Goal: Information Seeking & Learning: Learn about a topic

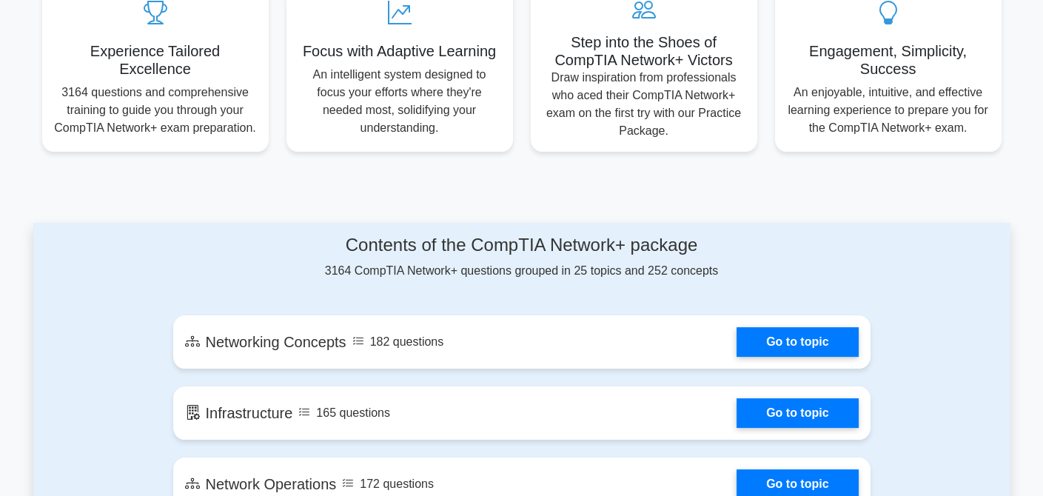
scroll to position [666, 0]
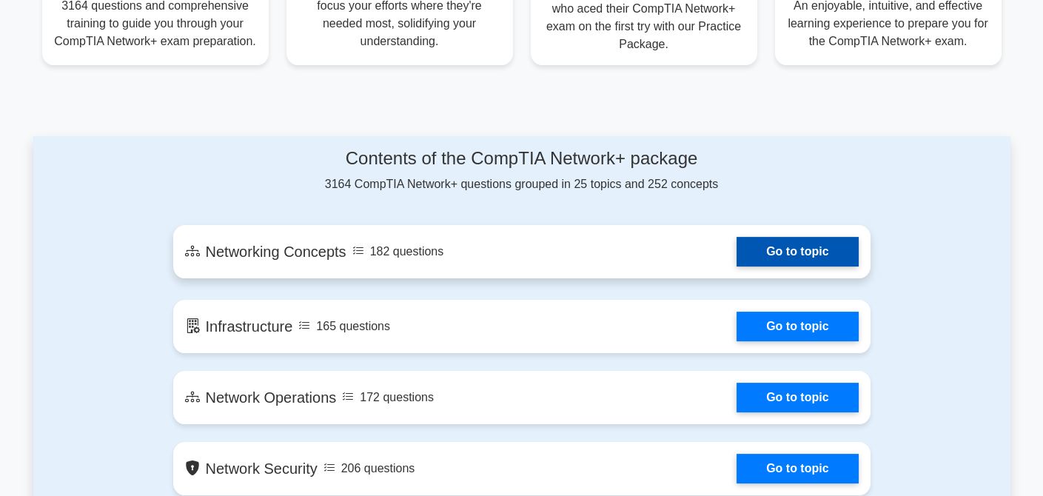
click at [775, 266] on link "Go to topic" at bounding box center [796, 252] width 121 height 30
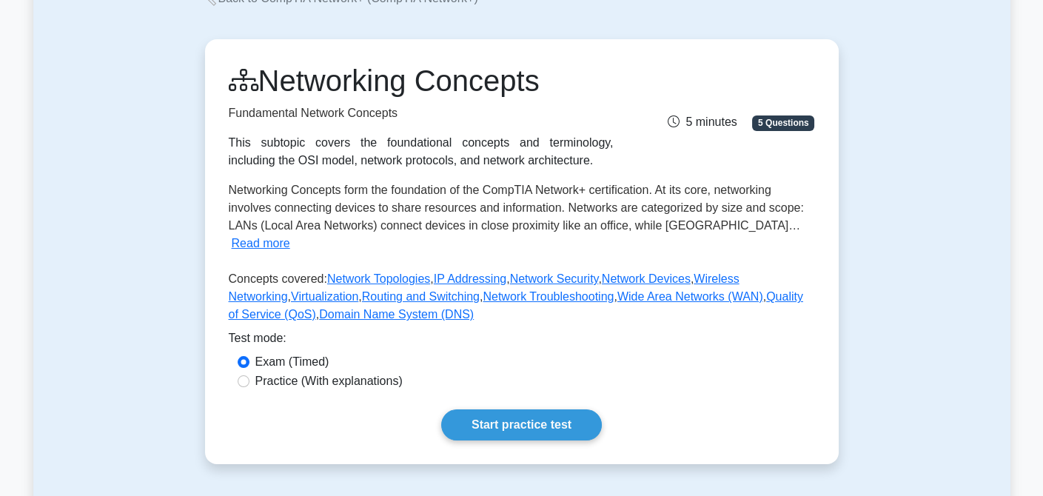
scroll to position [222, 0]
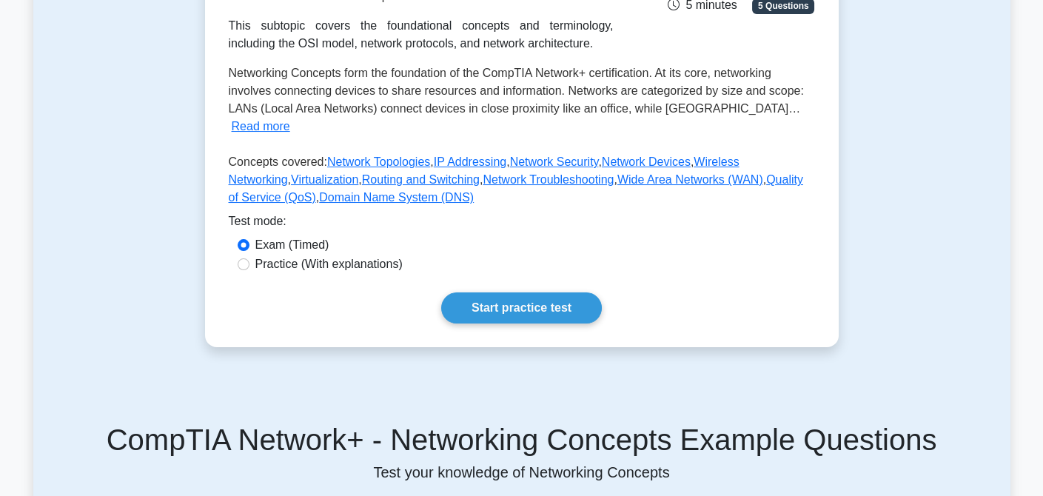
click at [326, 255] on label "Practice (With explanations)" at bounding box center [328, 264] width 147 height 18
click at [249, 258] on input "Practice (With explanations)" at bounding box center [244, 264] width 12 height 12
radio input "true"
click at [483, 292] on link "Start practice test" at bounding box center [521, 307] width 161 height 31
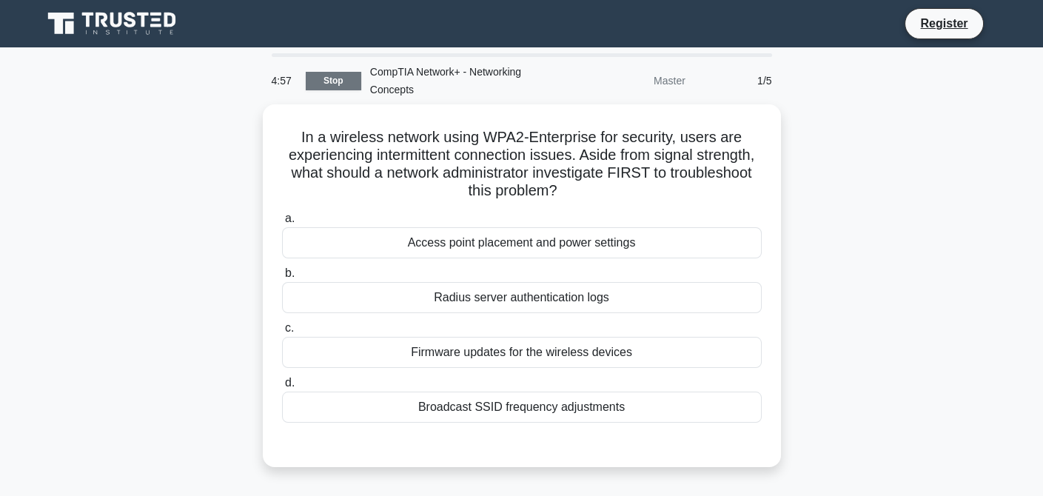
click at [320, 85] on link "Stop" at bounding box center [334, 81] width 56 height 19
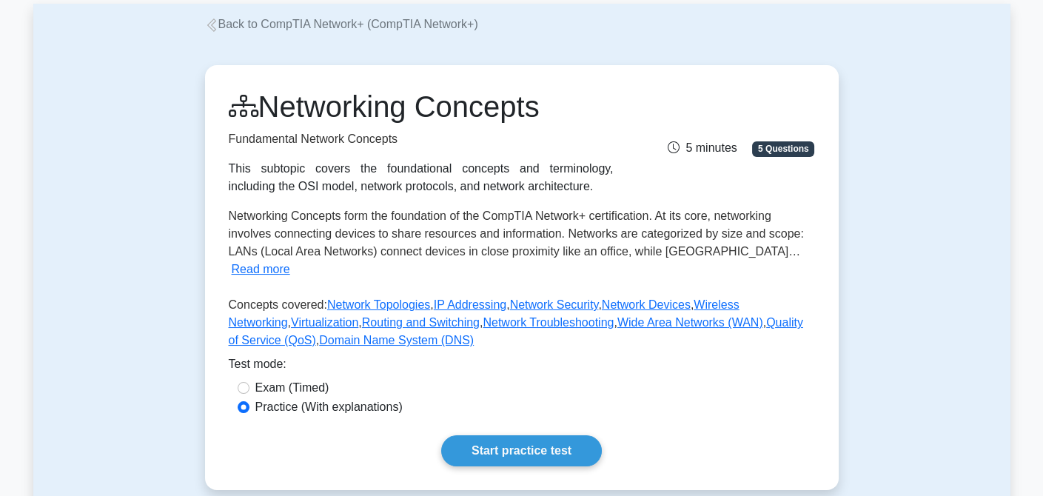
scroll to position [75, 0]
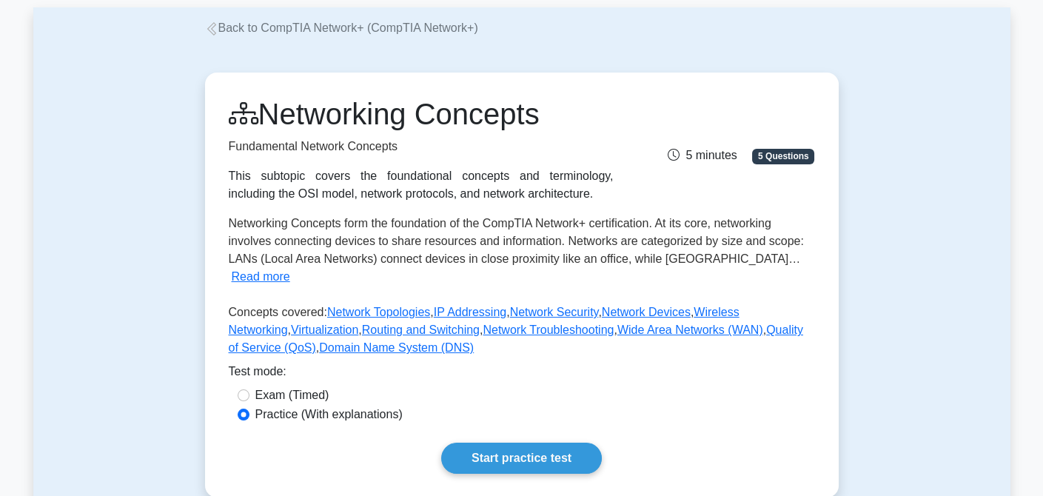
click at [224, 30] on link "Back to CompTIA Network+ (CompTIA Network+)" at bounding box center [341, 27] width 273 height 13
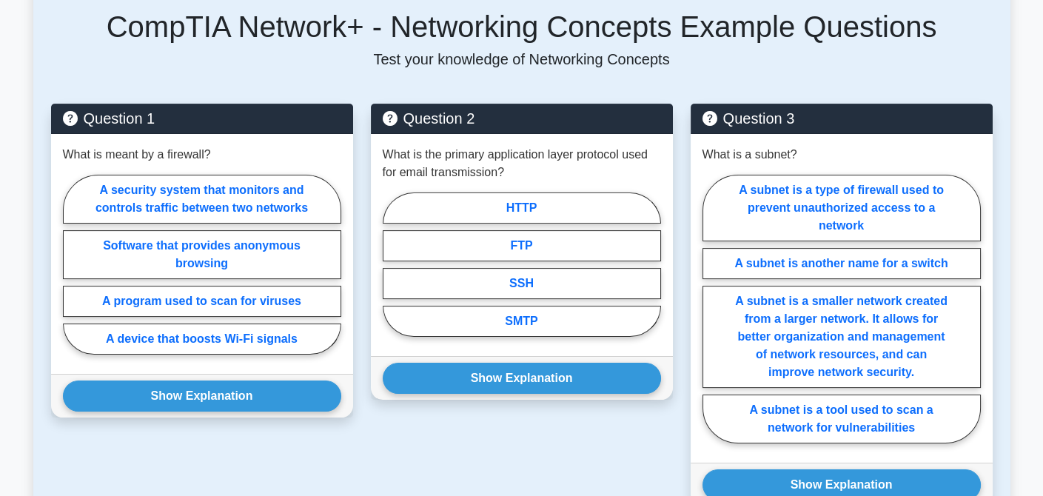
scroll to position [666, 0]
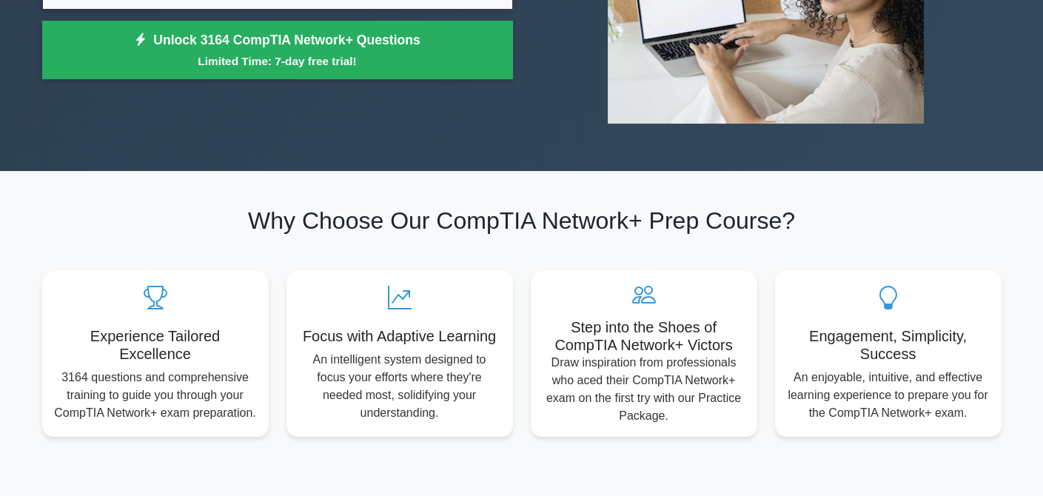
scroll to position [73, 0]
